Goal: Information Seeking & Learning: Learn about a topic

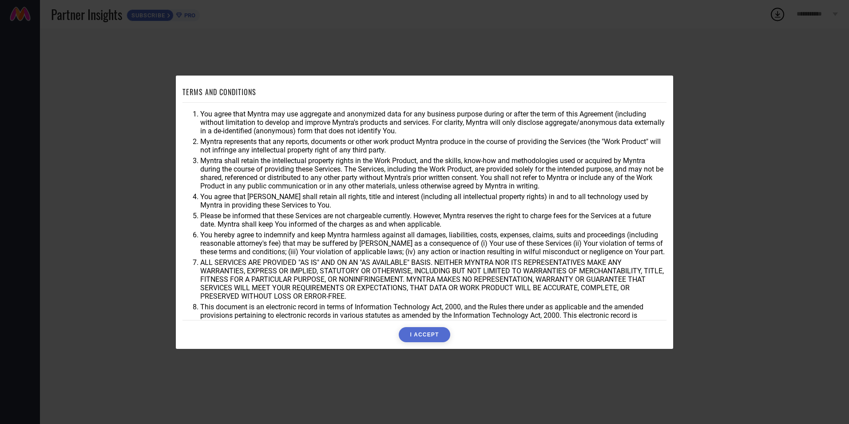
click at [425, 331] on button "I ACCEPT" at bounding box center [424, 334] width 51 height 15
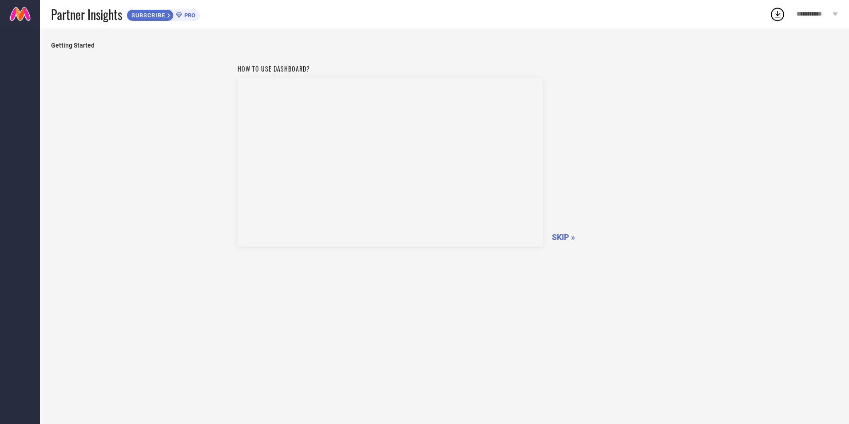
click at [563, 237] on span "SKIP »" at bounding box center [563, 236] width 23 height 9
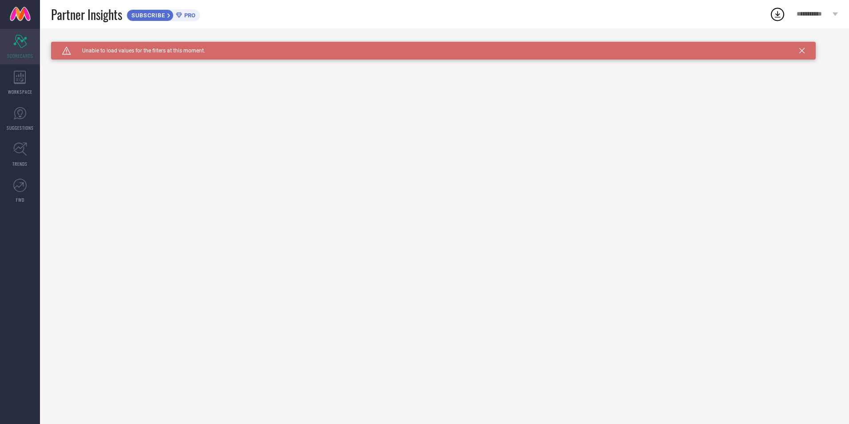
click at [23, 47] on icon at bounding box center [19, 41] width 13 height 13
click at [801, 50] on icon at bounding box center [801, 50] width 5 height 5
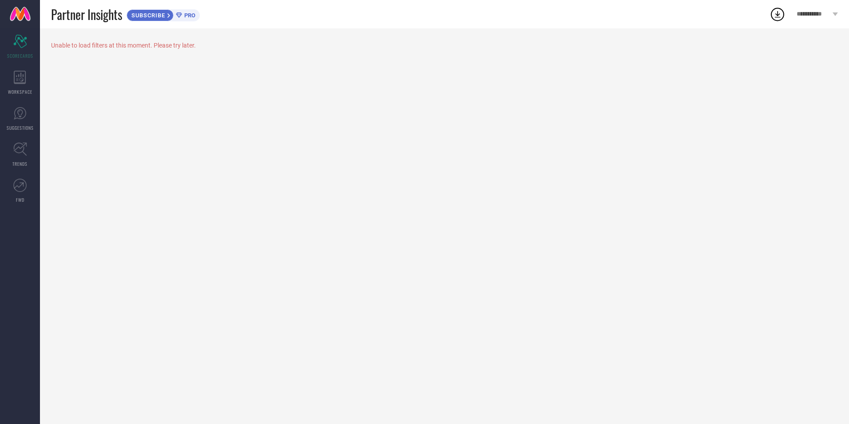
click at [193, 16] on span "PRO" at bounding box center [188, 15] width 13 height 7
click at [15, 78] on icon at bounding box center [20, 77] width 12 height 13
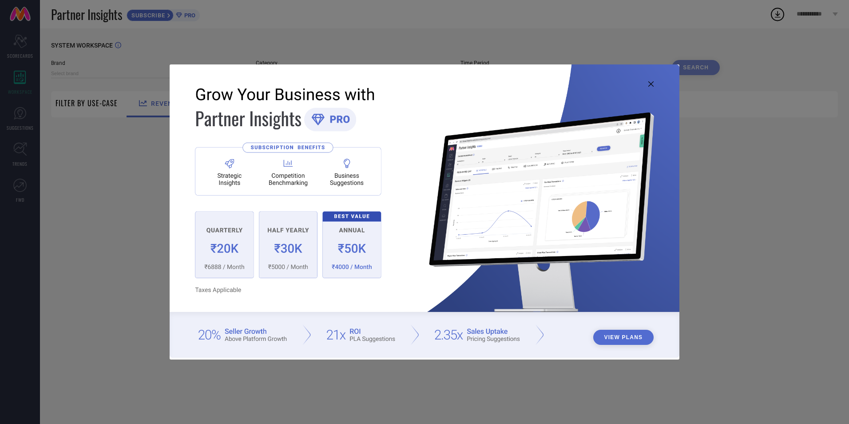
type input "1 STOP FASHION"
type input "All"
click at [246, 337] on img at bounding box center [424, 210] width 509 height 293
click at [278, 337] on img at bounding box center [424, 210] width 509 height 293
click at [226, 337] on img at bounding box center [424, 210] width 509 height 293
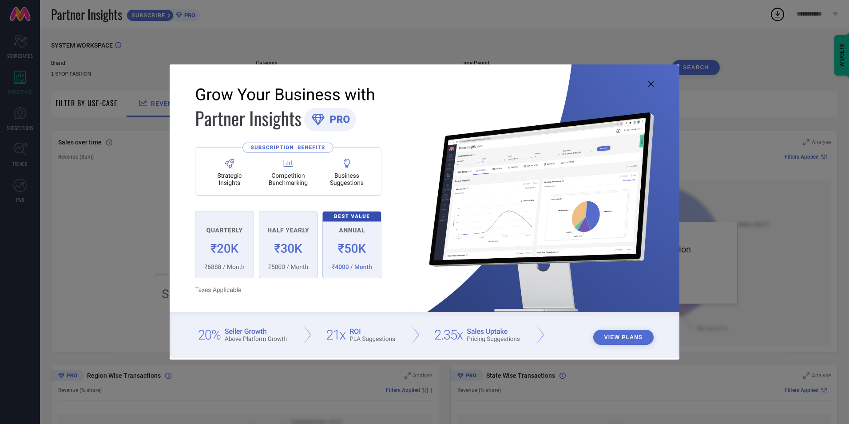
drag, startPoint x: 193, startPoint y: 335, endPoint x: 241, endPoint y: 335, distance: 48.4
click at [194, 335] on img at bounding box center [424, 210] width 509 height 293
click at [241, 335] on img at bounding box center [424, 210] width 509 height 293
click at [267, 334] on img at bounding box center [424, 210] width 509 height 293
click at [207, 337] on img at bounding box center [424, 210] width 509 height 293
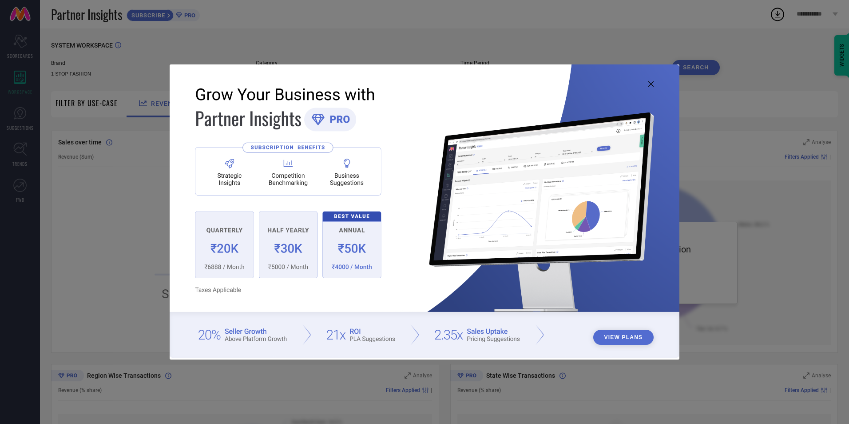
click at [249, 338] on img at bounding box center [424, 210] width 509 height 293
click at [270, 340] on img at bounding box center [424, 210] width 509 height 293
click at [288, 340] on img at bounding box center [424, 210] width 509 height 293
click at [389, 342] on img at bounding box center [424, 210] width 509 height 293
click at [465, 342] on img at bounding box center [424, 210] width 509 height 293
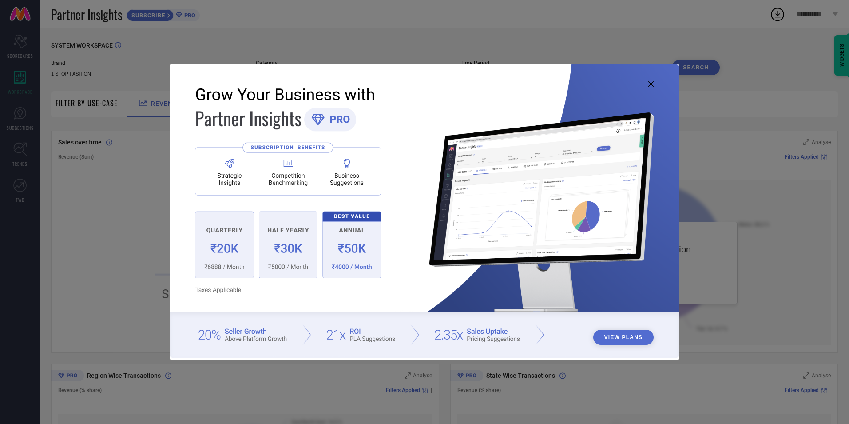
click at [424, 342] on img at bounding box center [424, 210] width 509 height 293
click at [454, 340] on img at bounding box center [424, 210] width 509 height 293
click at [469, 340] on img at bounding box center [424, 210] width 509 height 293
click at [502, 342] on img at bounding box center [424, 210] width 509 height 293
click at [483, 341] on img at bounding box center [424, 210] width 509 height 293
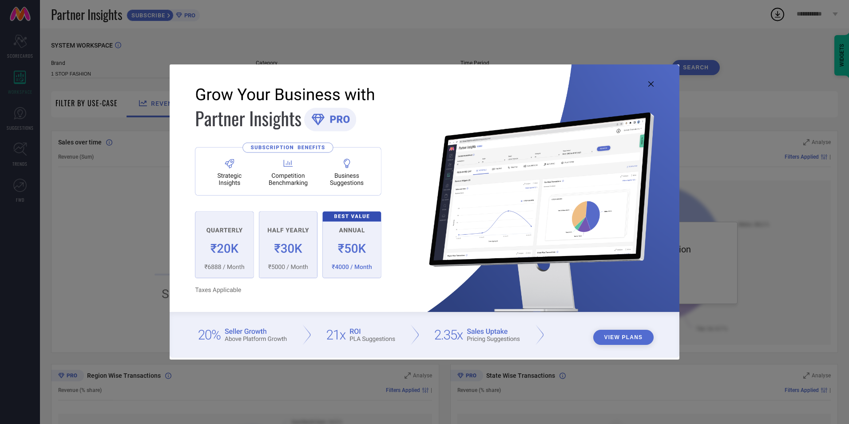
click at [632, 339] on button "View Plans" at bounding box center [623, 336] width 61 height 15
click at [653, 84] on icon at bounding box center [650, 83] width 5 height 5
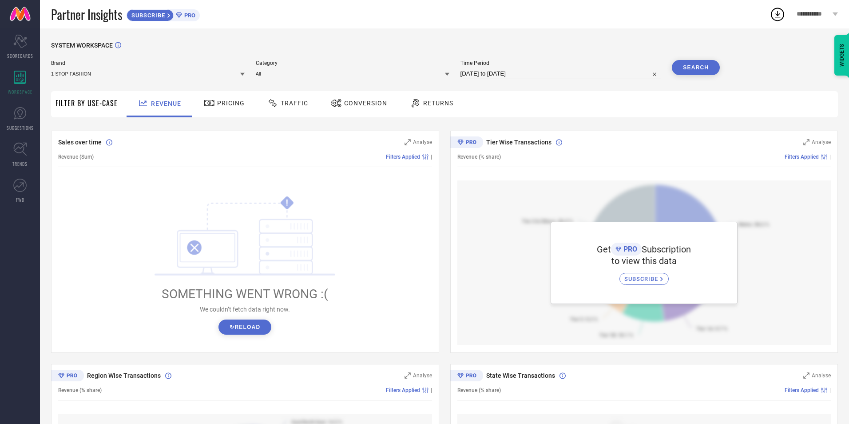
click at [219, 102] on span "Pricing" at bounding box center [231, 102] width 28 height 7
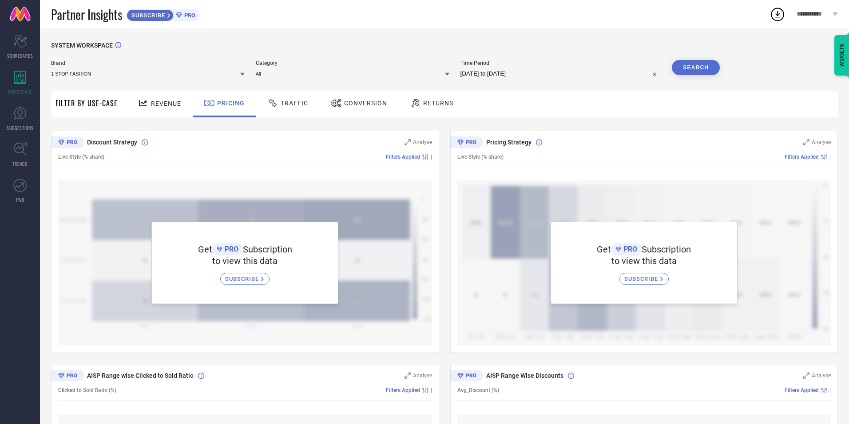
click at [288, 105] on span "Traffic" at bounding box center [295, 102] width 28 height 7
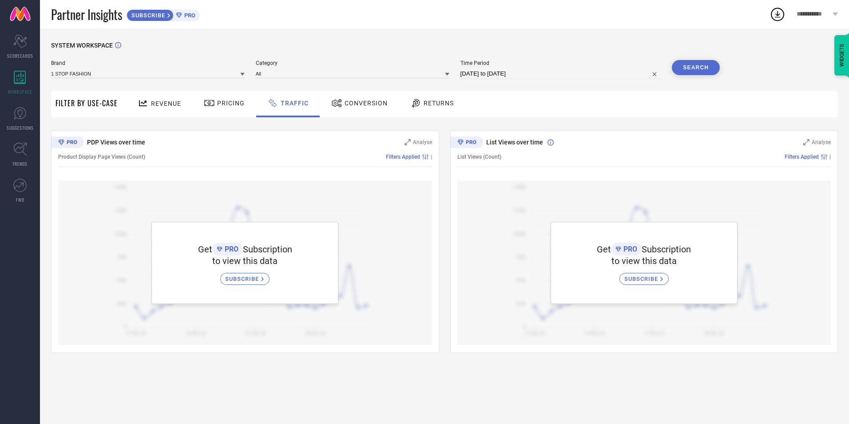
click at [359, 101] on span "Conversion" at bounding box center [366, 102] width 43 height 7
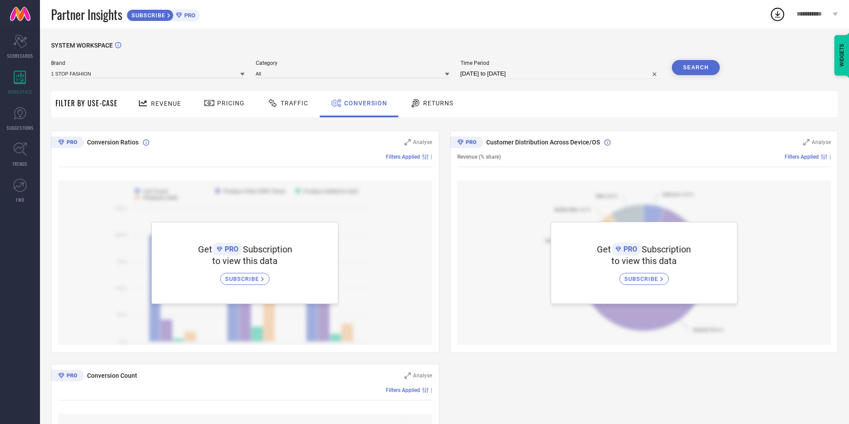
click at [440, 101] on span "Returns" at bounding box center [438, 102] width 30 height 7
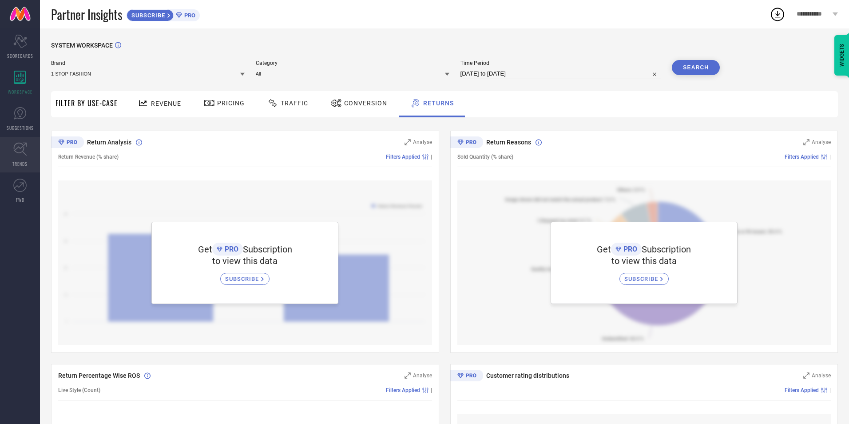
click at [20, 153] on icon at bounding box center [20, 149] width 14 height 14
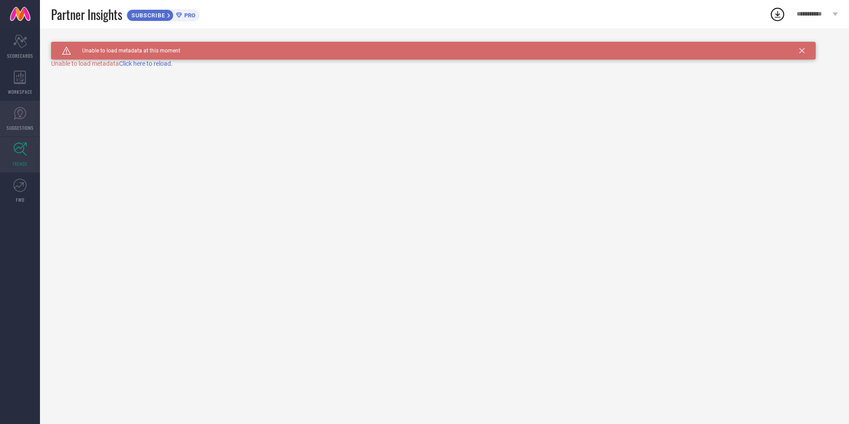
click at [21, 126] on span "SUGGESTIONS" at bounding box center [20, 127] width 27 height 7
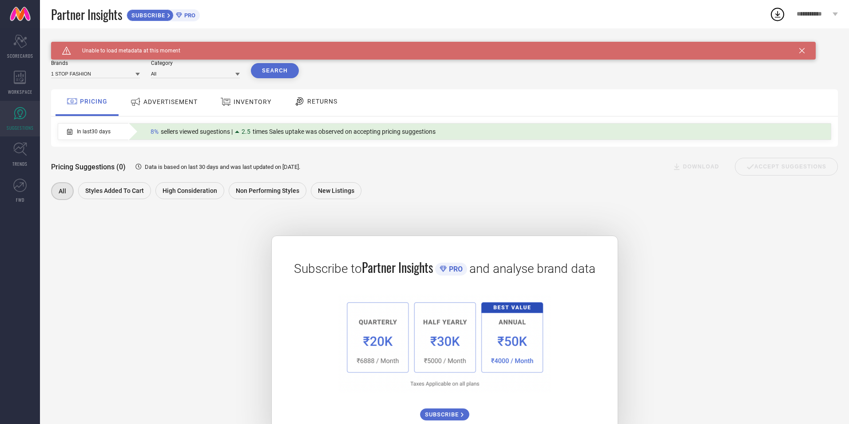
click at [166, 103] on span "ADVERTISEMENT" at bounding box center [170, 101] width 54 height 7
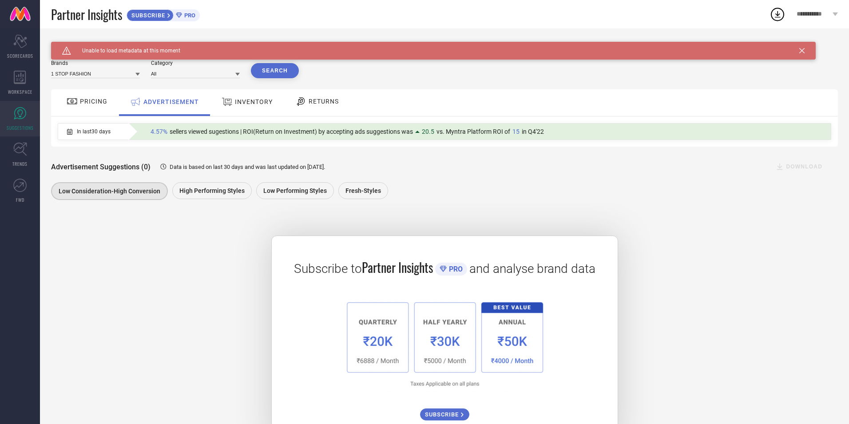
click at [244, 100] on span "INVENTORY" at bounding box center [254, 101] width 38 height 7
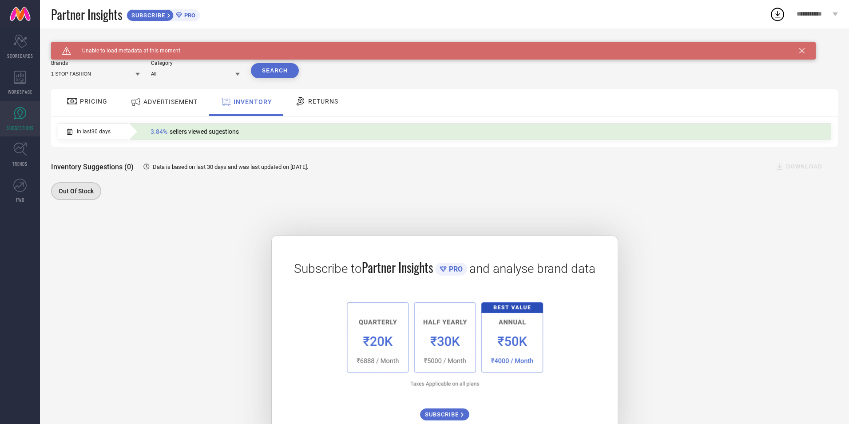
click at [329, 99] on span "RETURNS" at bounding box center [323, 101] width 30 height 7
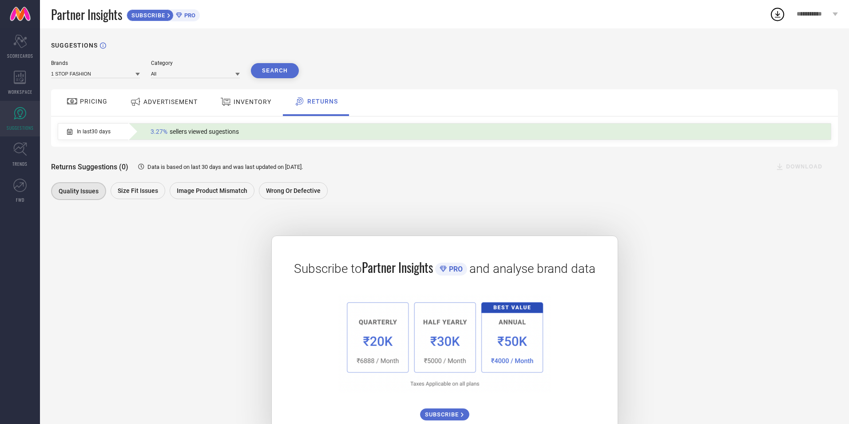
click at [257, 99] on span "INVENTORY" at bounding box center [253, 101] width 38 height 7
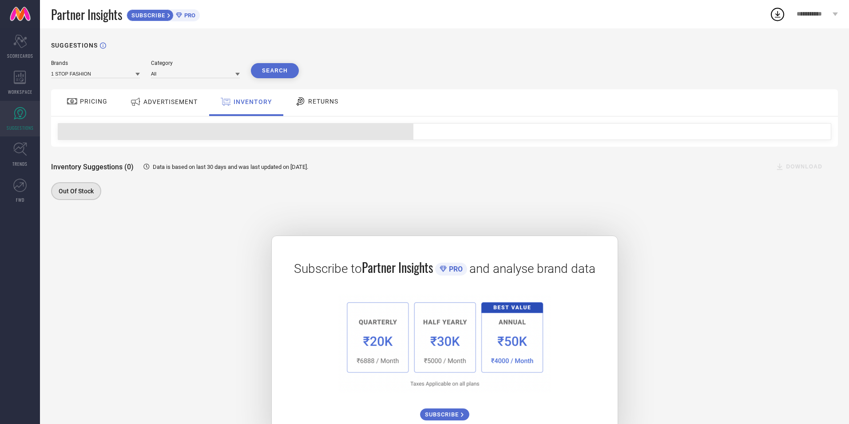
click at [160, 99] on span "ADVERTISEMENT" at bounding box center [170, 101] width 54 height 7
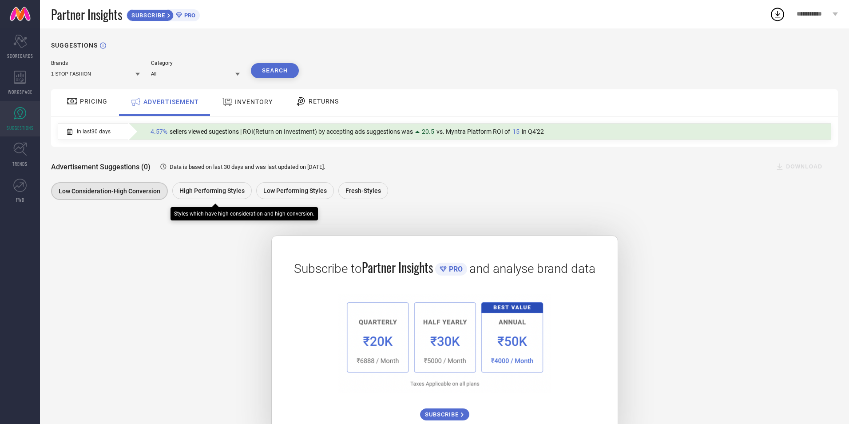
click at [220, 188] on span "High Performing Styles" at bounding box center [211, 190] width 65 height 7
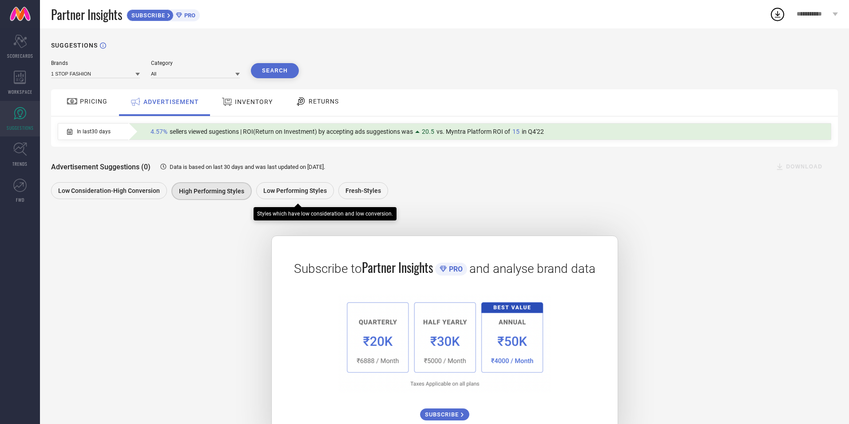
drag, startPoint x: 295, startPoint y: 188, endPoint x: 321, endPoint y: 196, distance: 27.4
click at [295, 188] on span "Low Performing Styles" at bounding box center [294, 190] width 63 height 7
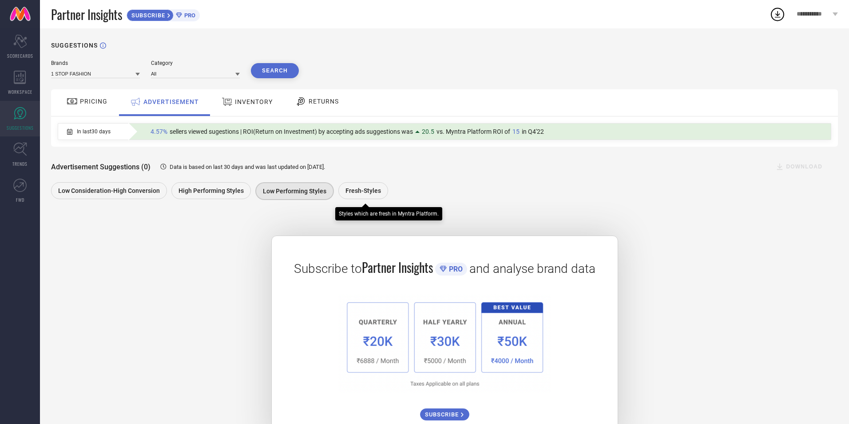
click at [371, 187] on div "Fresh-Styles" at bounding box center [363, 190] width 50 height 17
drag, startPoint x: 428, startPoint y: 132, endPoint x: 624, endPoint y: 120, distance: 196.2
click at [624, 120] on div "In last 30 days 4.57% sellers viewed sugestions | ROI(Return on Investment) by …" at bounding box center [444, 131] width 787 height 30
drag, startPoint x: 624, startPoint y: 120, endPoint x: 518, endPoint y: 141, distance: 108.6
click at [519, 139] on div "4.57% sellers viewed sugestions | ROI(Return on Investment) by accepting ads su…" at bounding box center [479, 131] width 702 height 16
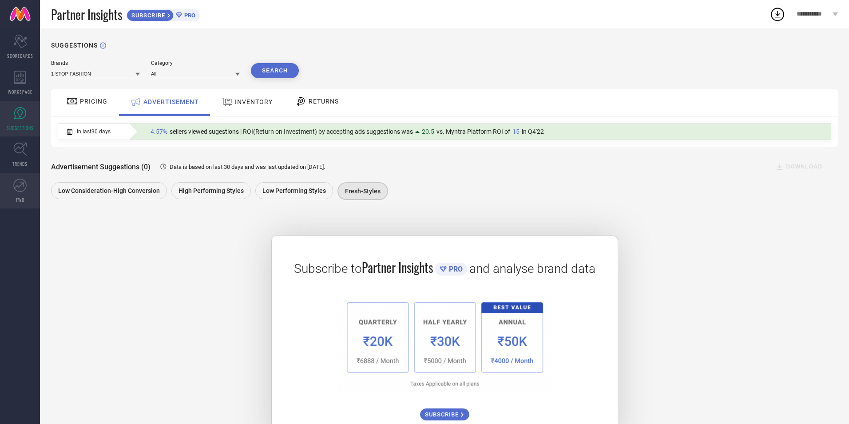
click at [16, 194] on link "FWD" at bounding box center [20, 191] width 40 height 36
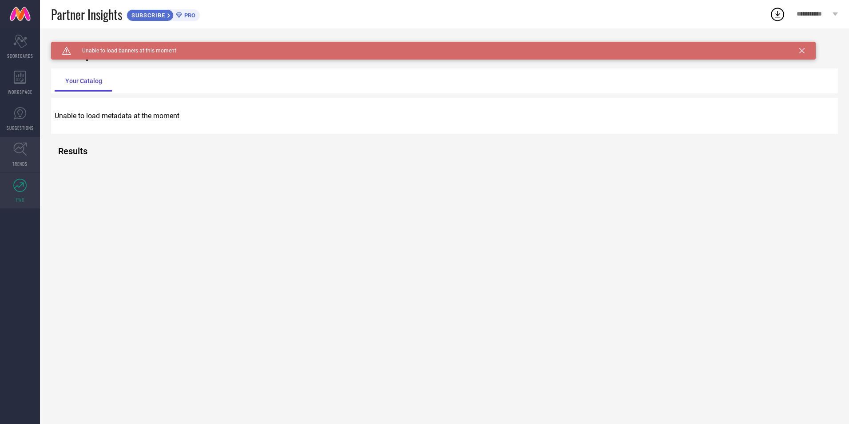
drag, startPoint x: 24, startPoint y: 139, endPoint x: 23, endPoint y: 150, distance: 11.2
click at [24, 140] on link "TRENDS" at bounding box center [20, 155] width 40 height 36
